Goal: Check status: Check status

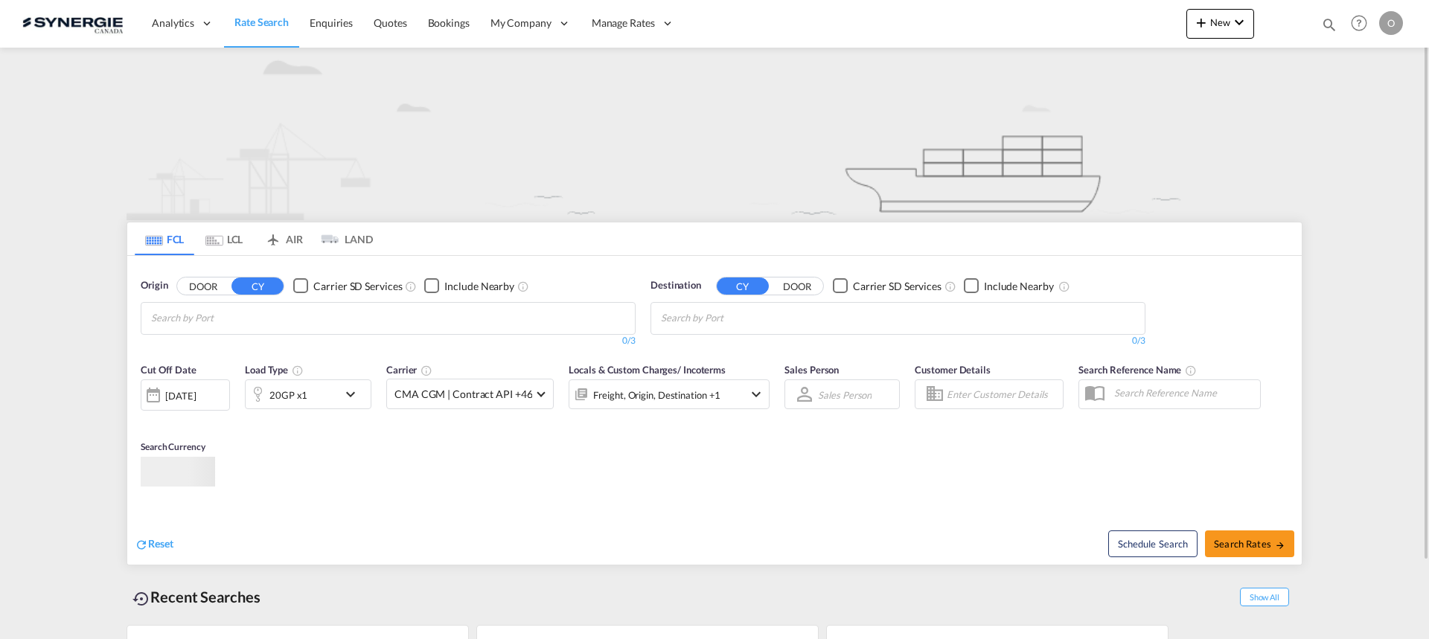
click at [1329, 29] on md-icon "icon-magnify" at bounding box center [1329, 24] width 16 height 16
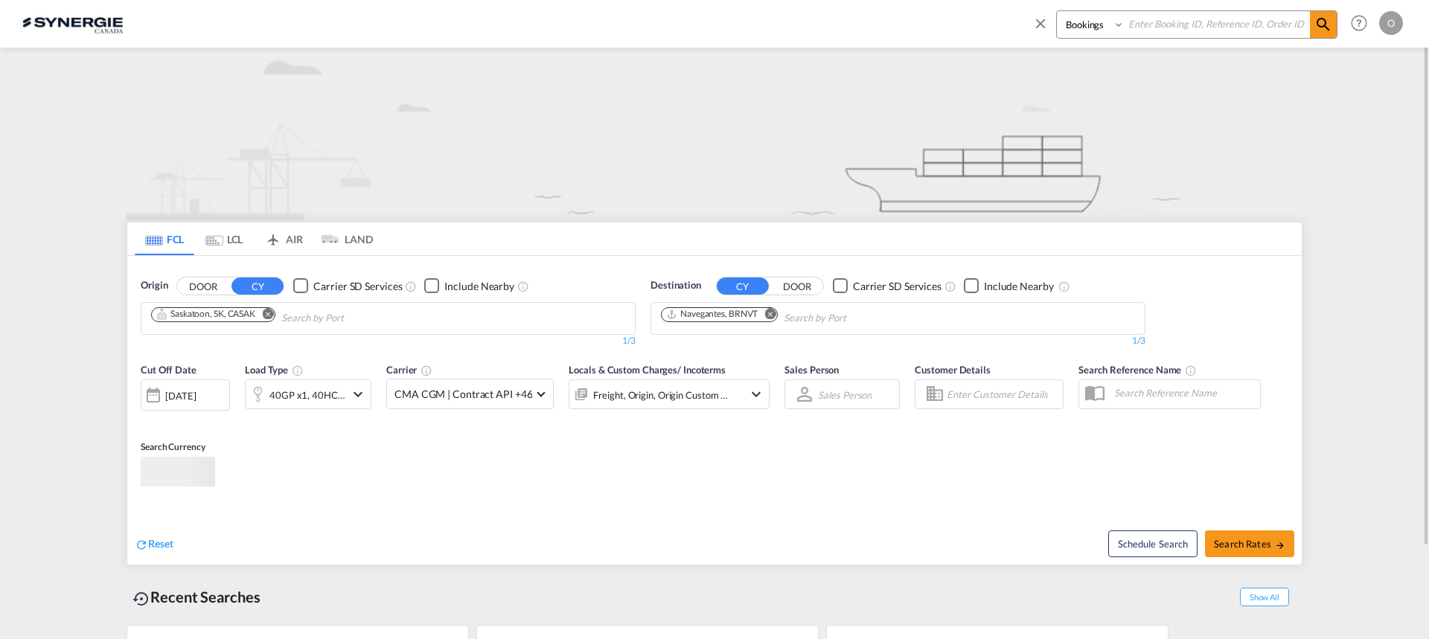
click at [1228, 23] on input at bounding box center [1217, 24] width 185 height 26
paste input "SYC000014916"
type input "SYC000014916"
click at [1080, 31] on select "Bookings Quotes Enquiries" at bounding box center [1092, 24] width 71 height 27
select select "Quotes"
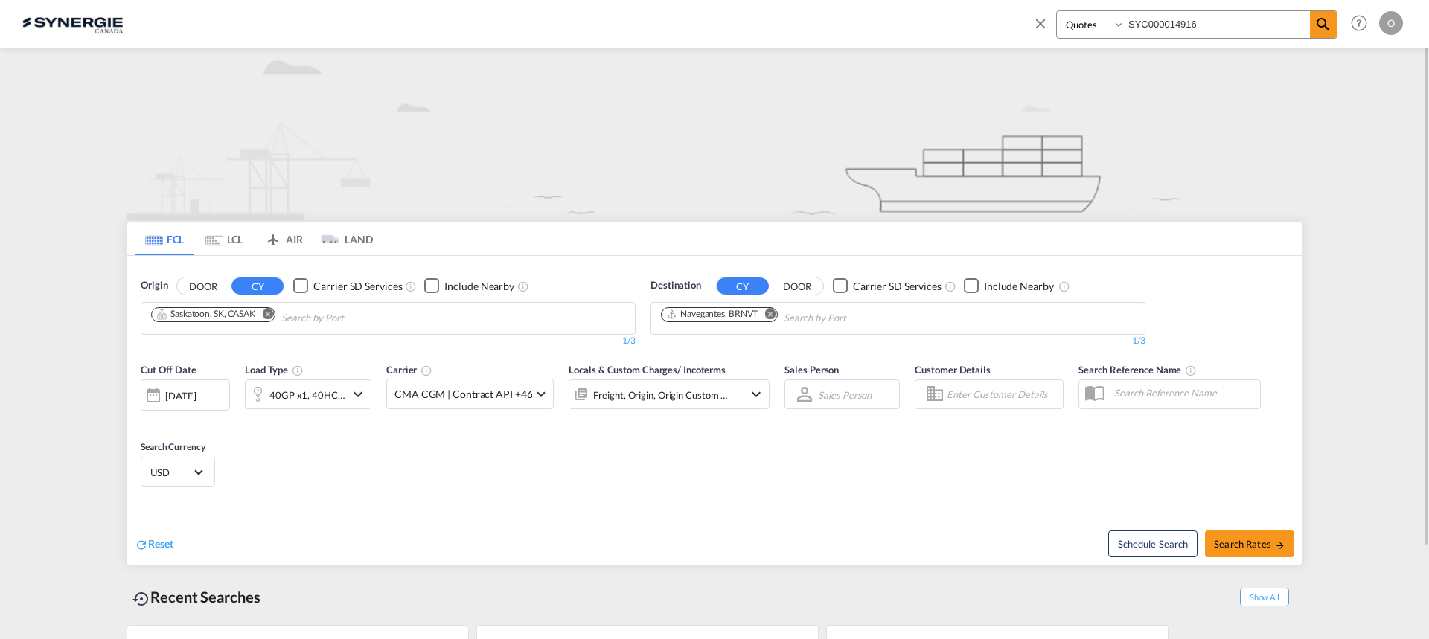
click at [1057, 11] on select "Bookings Quotes Enquiries" at bounding box center [1092, 24] width 71 height 27
click at [1321, 26] on md-icon "icon-magnify" at bounding box center [1324, 25] width 18 height 18
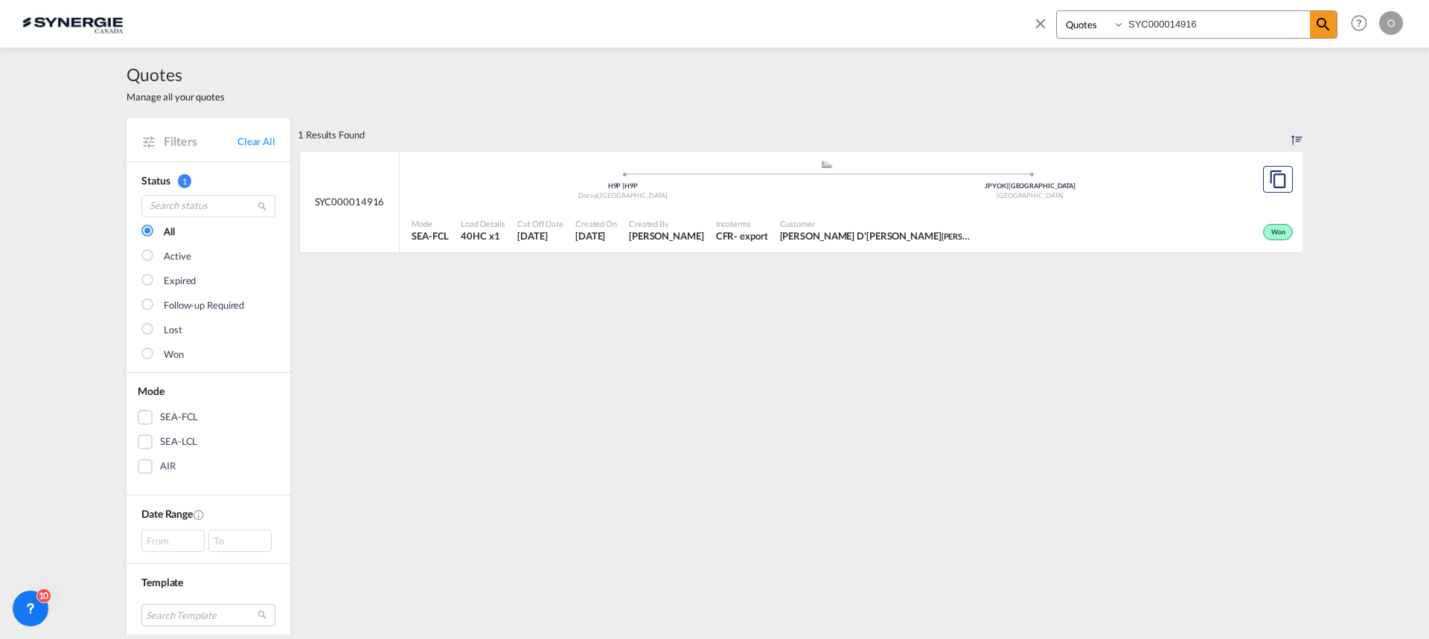
click at [823, 209] on div "Mode SEA-FCL Load Details 40HC x1 Cut Off Date [DATE] Created On [DATE] Created…" at bounding box center [851, 230] width 903 height 45
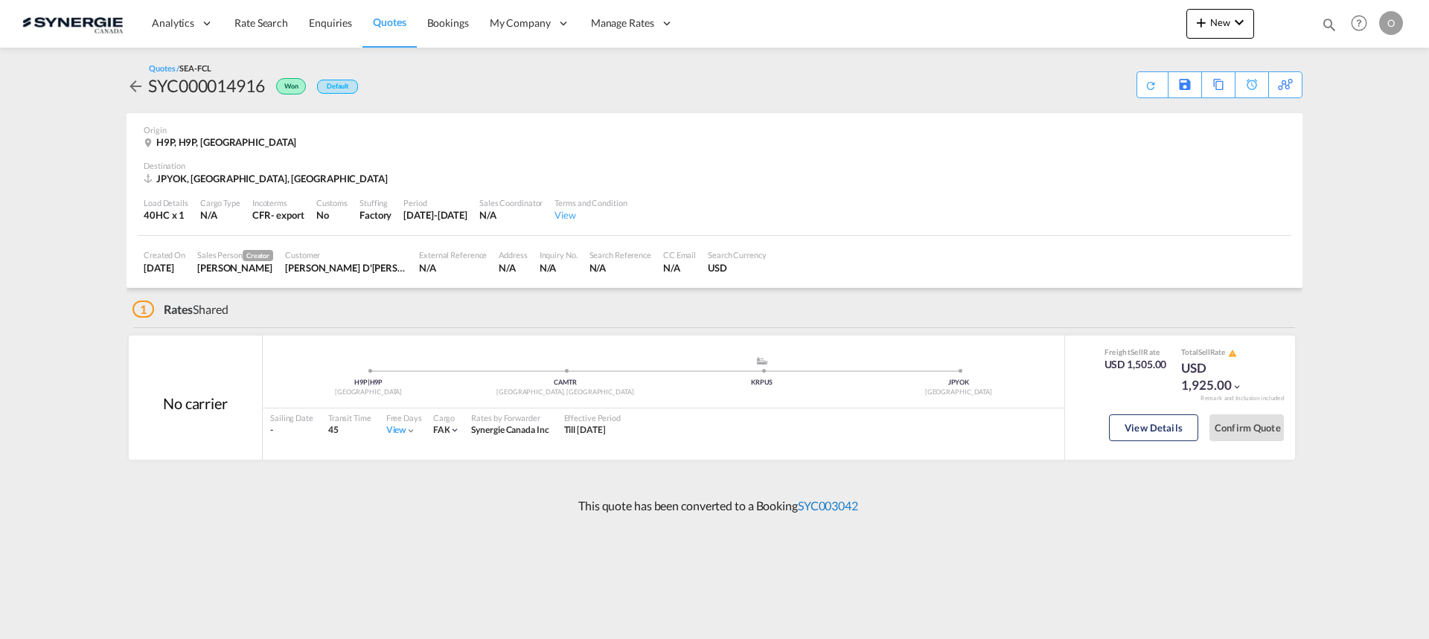
click at [858, 501] on link "SYC003042" at bounding box center [828, 506] width 60 height 14
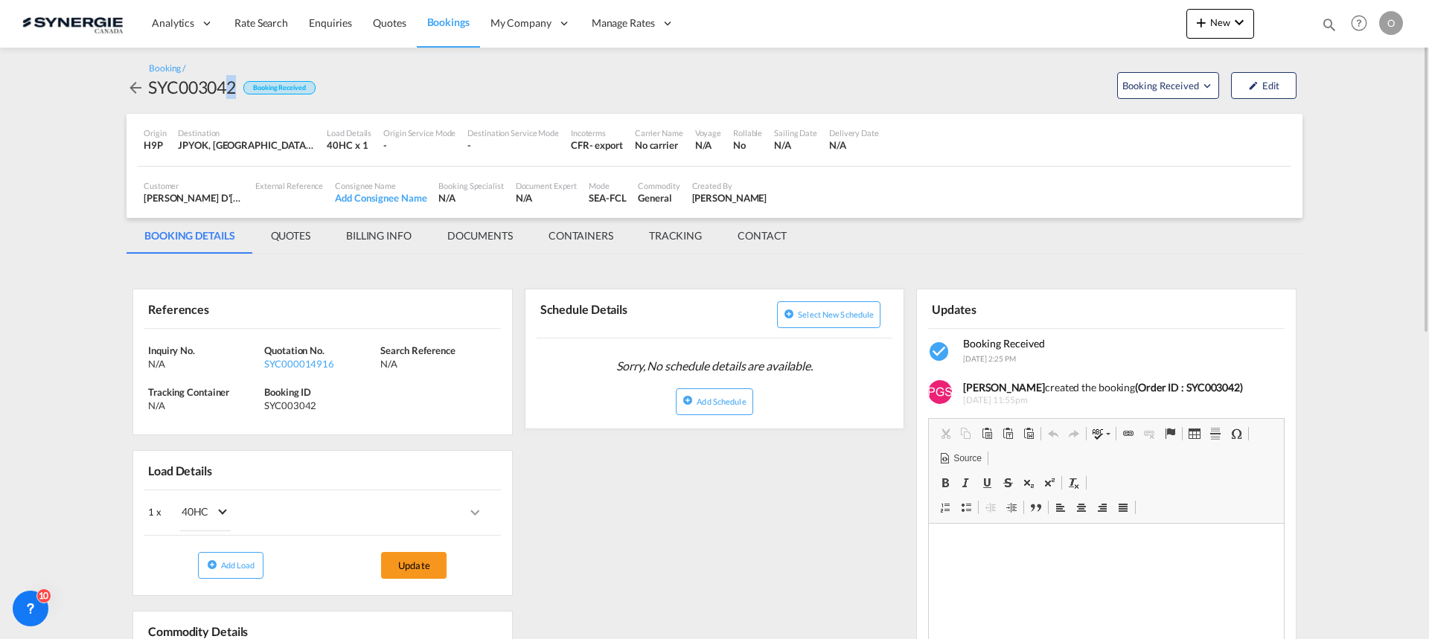
click at [234, 94] on div "SYC003042" at bounding box center [192, 87] width 88 height 24
click at [244, 100] on div "Booking / SYC003042 Booking Received Booking Received Edit" at bounding box center [715, 81] width 1176 height 66
drag, startPoint x: 239, startPoint y: 88, endPoint x: 146, endPoint y: 92, distance: 93.1
click at [146, 92] on div "SYC003042 Booking Received" at bounding box center [221, 87] width 189 height 24
copy div "SYC003042"
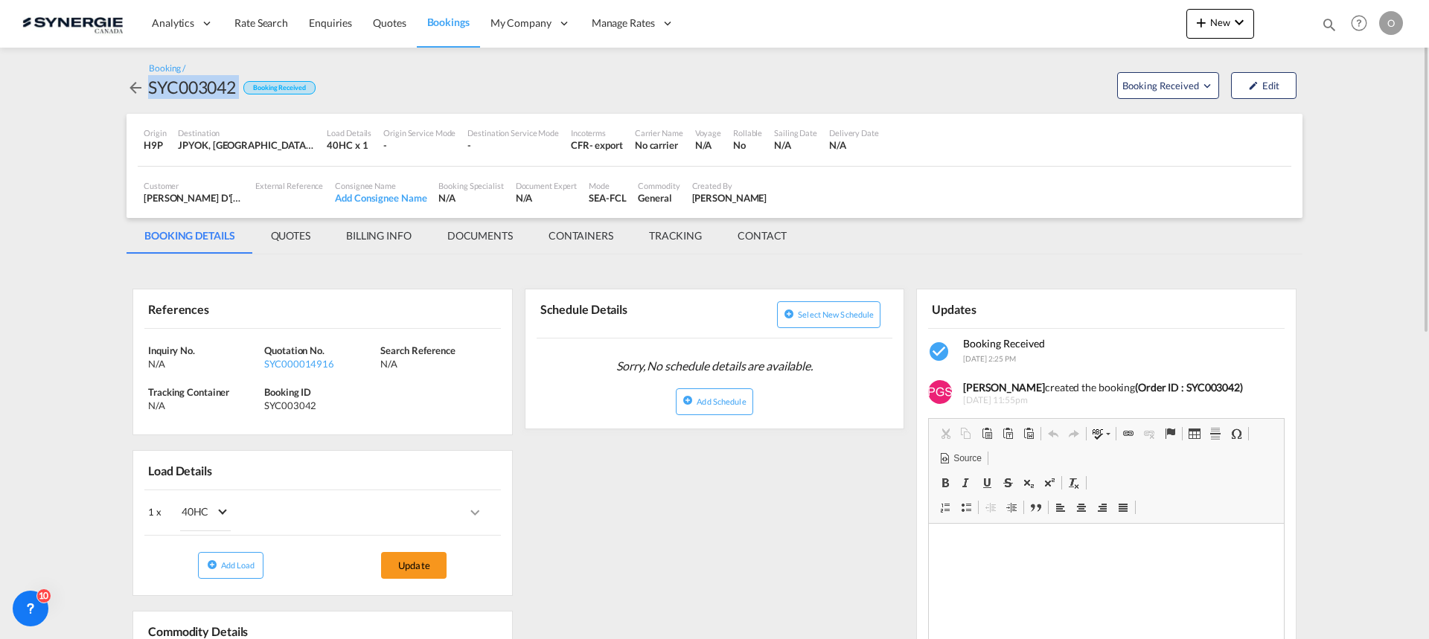
copy div "SYC003042"
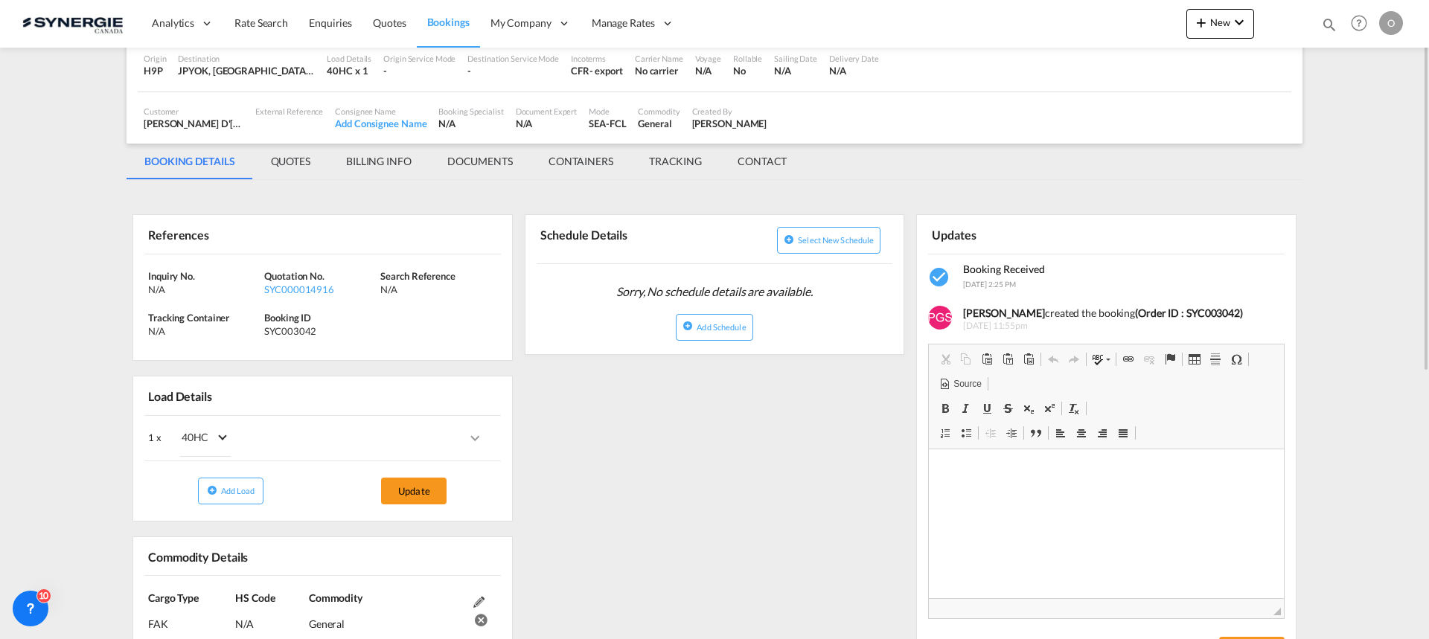
click at [288, 141] on div "Customer Gino D'Andrea Saputo , +-1 more External Reference Consignee Name Add …" at bounding box center [715, 118] width 1154 height 52
click at [287, 159] on md-tab-item "QUOTES" at bounding box center [290, 162] width 75 height 36
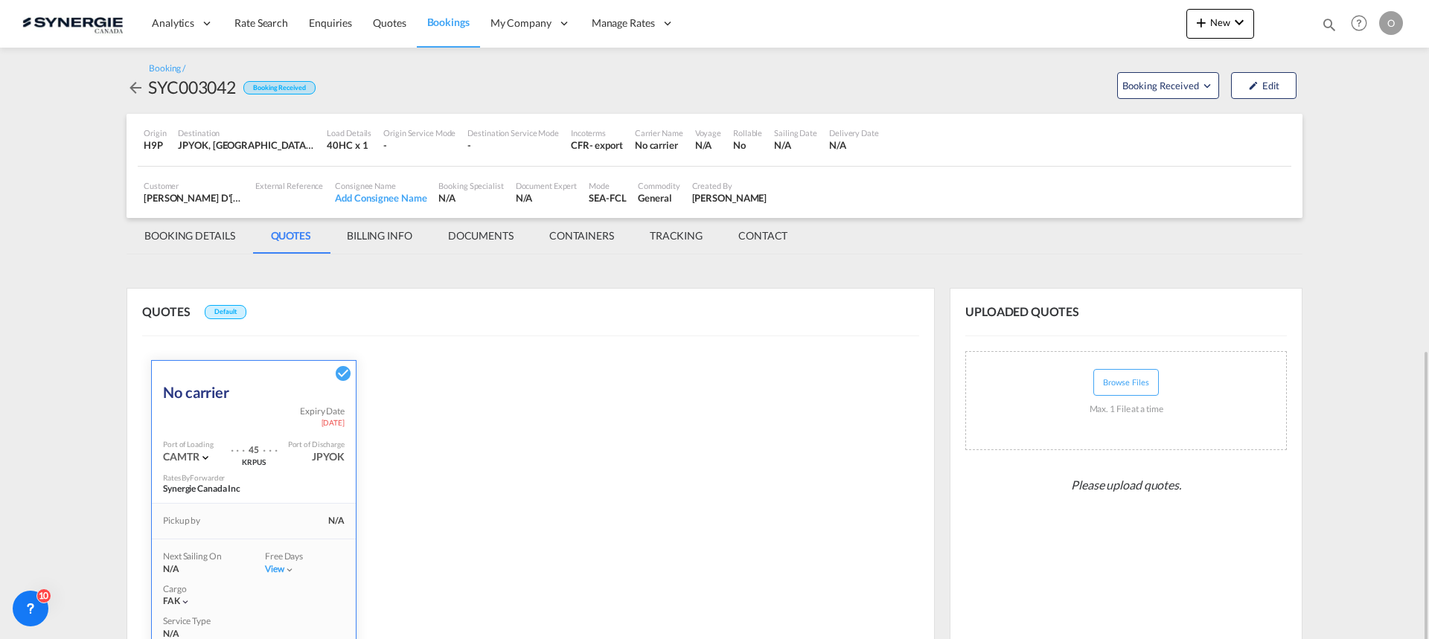
scroll to position [199, 0]
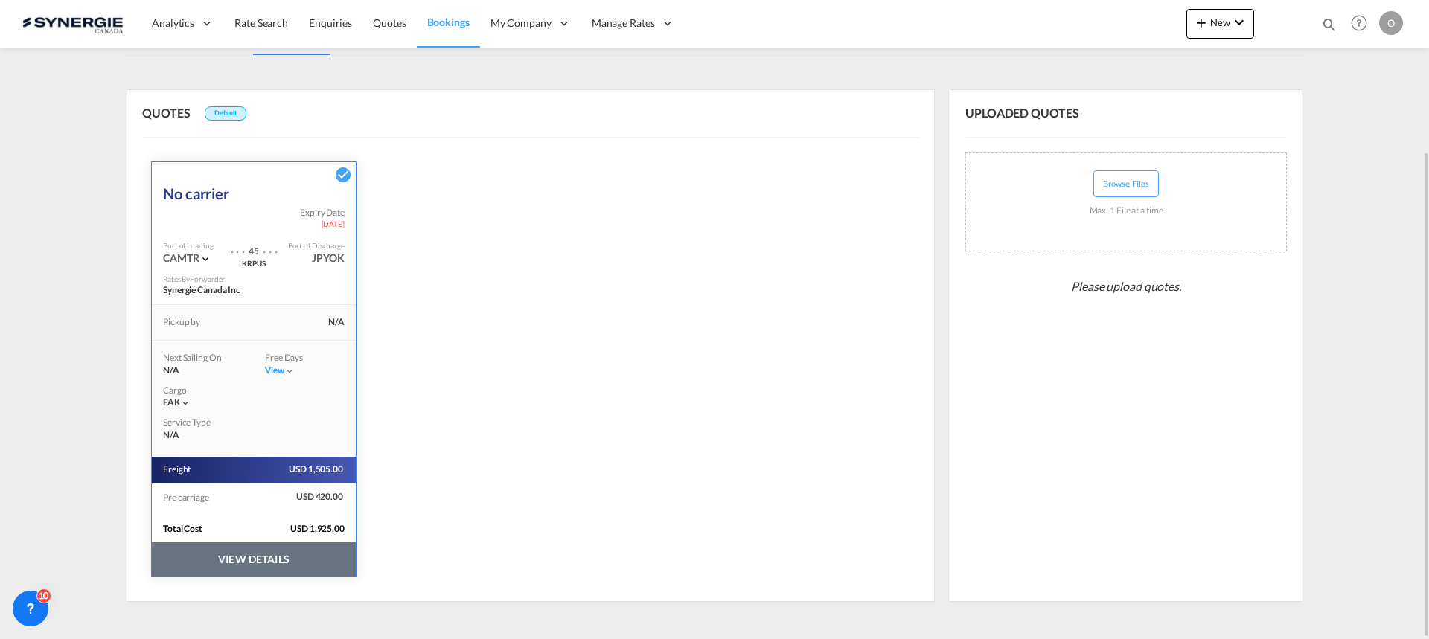
click at [301, 569] on button "VIEW DETAILS" at bounding box center [254, 560] width 204 height 34
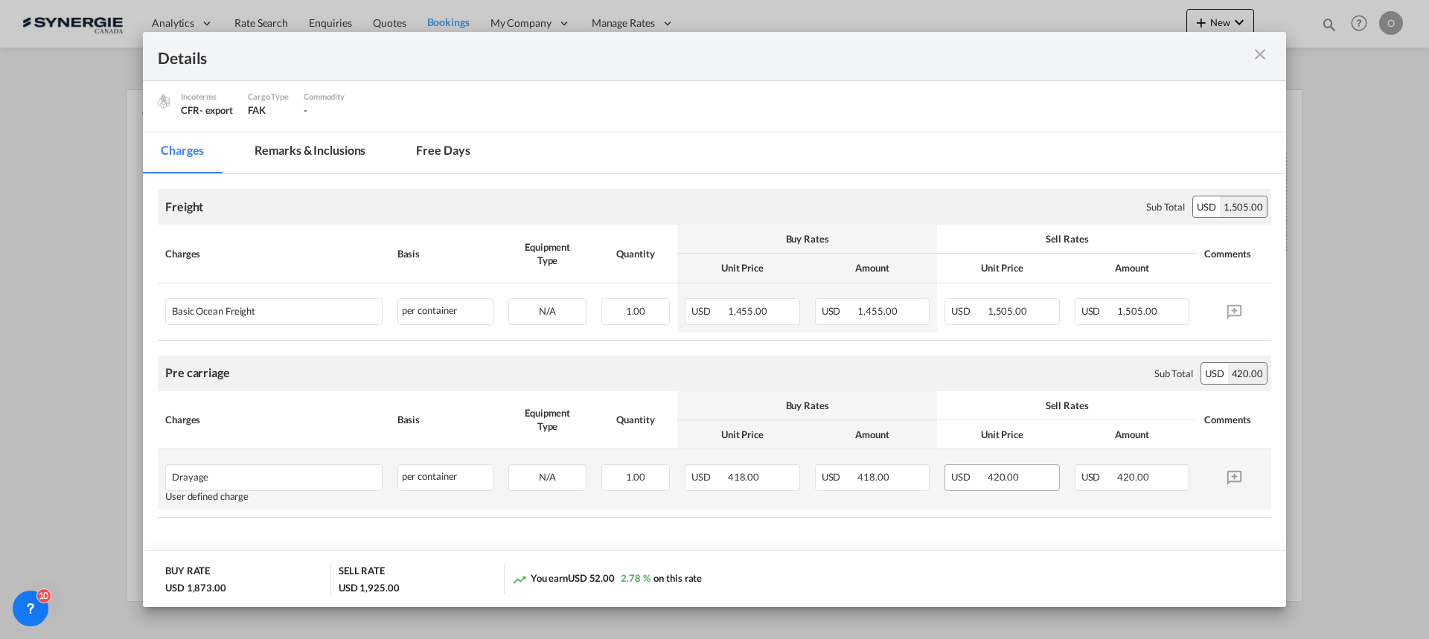
scroll to position [218, 0]
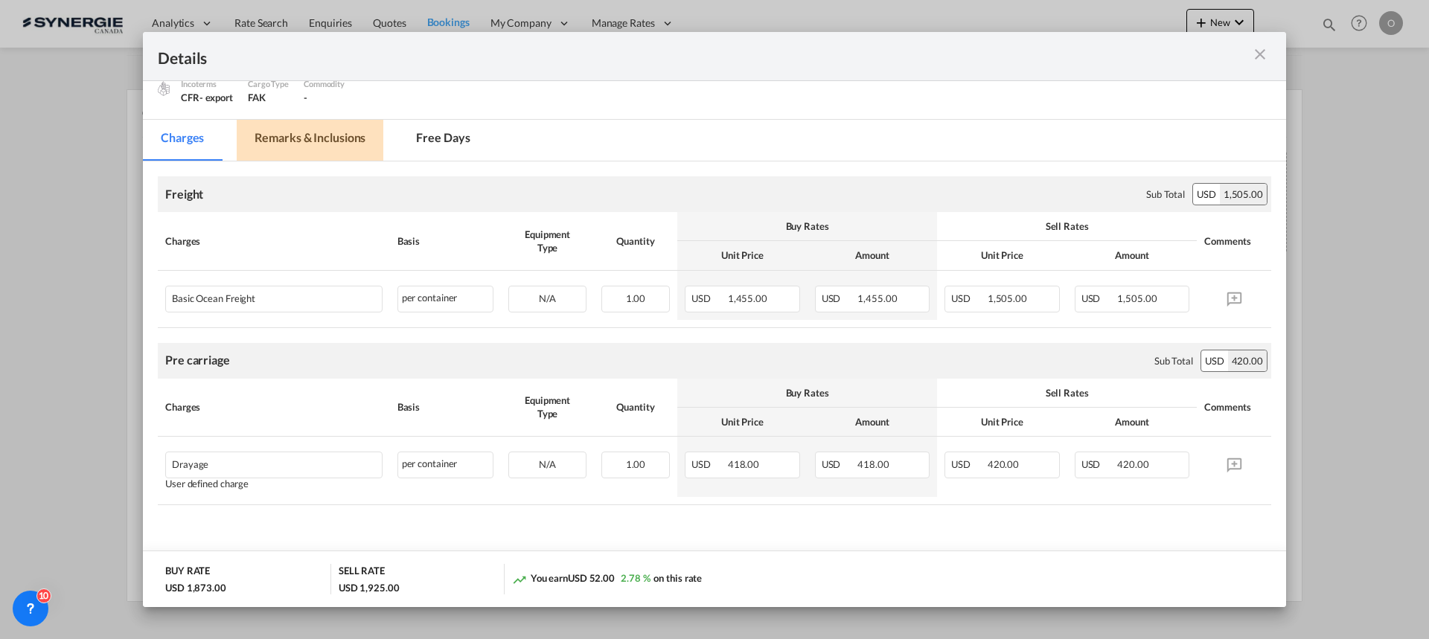
click at [271, 146] on md-tab-item "Remarks & Inclusions" at bounding box center [310, 140] width 147 height 41
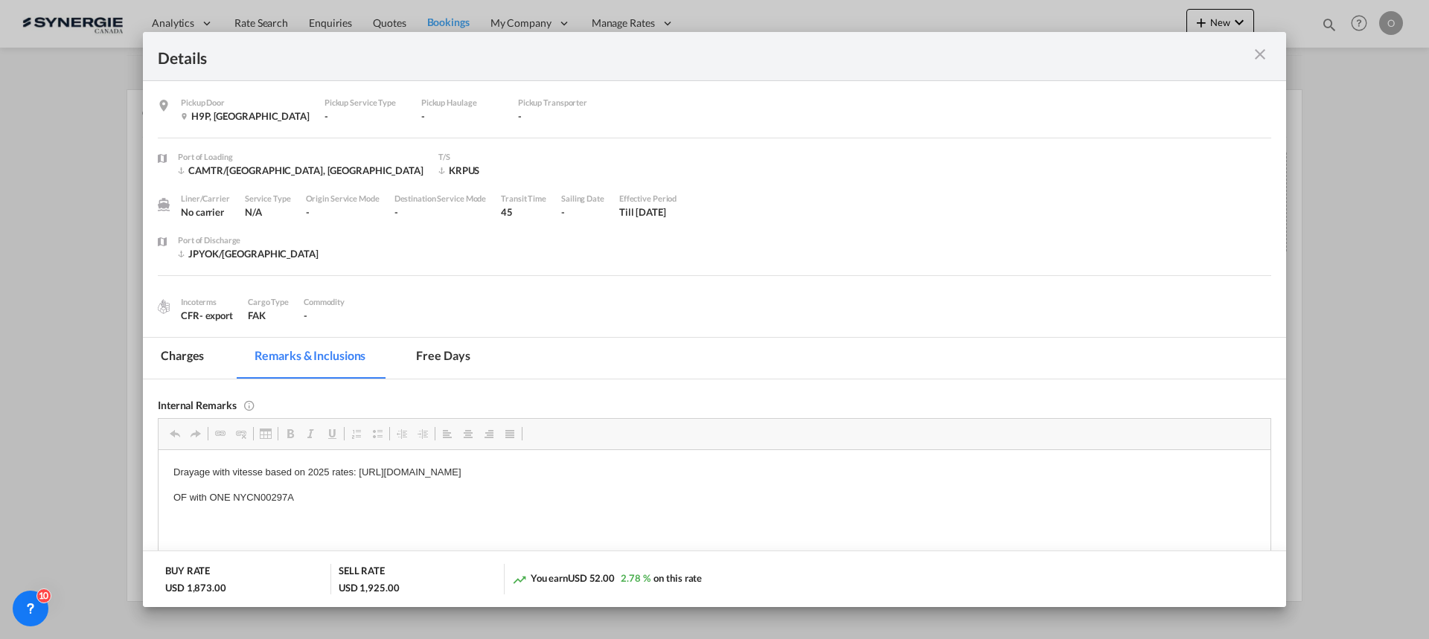
scroll to position [0, 0]
click at [186, 351] on md-tab-item "Charges" at bounding box center [182, 358] width 79 height 41
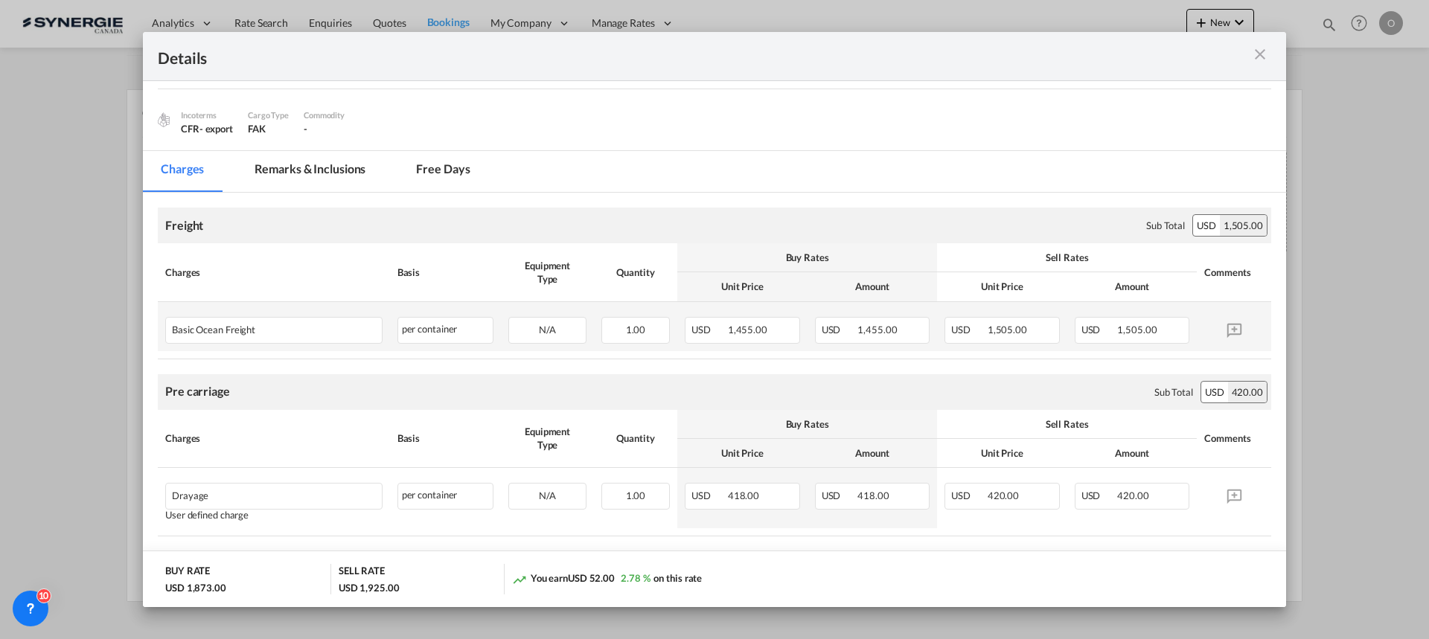
scroll to position [218, 0]
